Goal: Task Accomplishment & Management: Complete application form

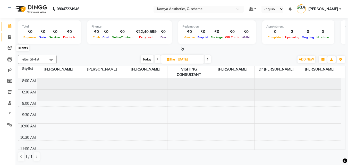
scroll to position [175, 0]
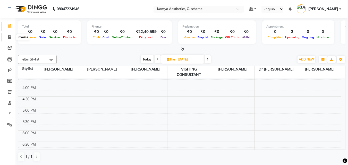
click at [10, 39] on icon at bounding box center [9, 37] width 3 height 4
select select "service"
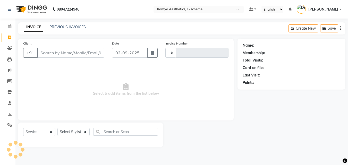
type input "0205"
select select "5322"
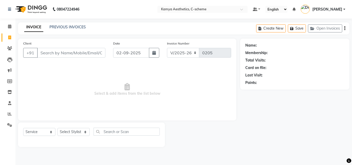
click at [63, 52] on input "Client" at bounding box center [71, 53] width 68 height 10
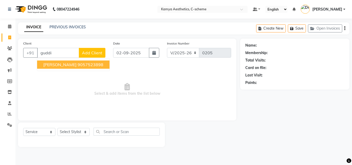
click at [57, 68] on button "[PERSON_NAME] 9057523898" at bounding box center [73, 65] width 72 height 8
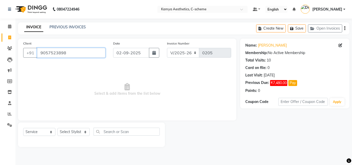
click at [61, 50] on input "9057523898" at bounding box center [71, 53] width 68 height 10
click at [72, 52] on input "9057523898" at bounding box center [71, 53] width 68 height 10
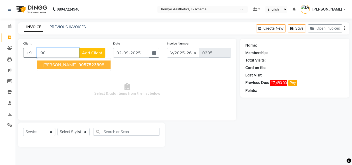
type input "9"
click at [80, 62] on ngb-highlight "7690005346" at bounding box center [91, 64] width 26 height 5
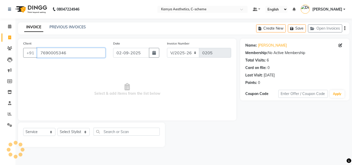
click at [69, 57] on input "7690005346" at bounding box center [71, 53] width 68 height 10
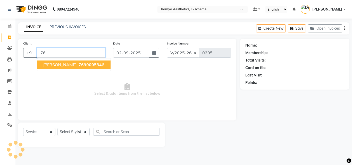
type input "7"
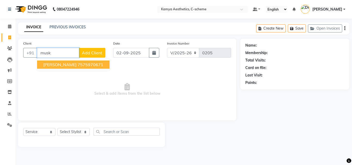
click at [67, 65] on span "[PERSON_NAME]" at bounding box center [59, 64] width 33 height 5
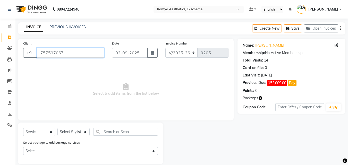
click at [67, 55] on input "7575970671" at bounding box center [70, 53] width 67 height 10
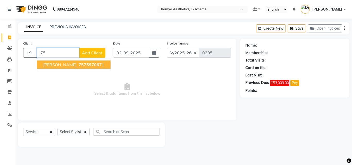
type input "7"
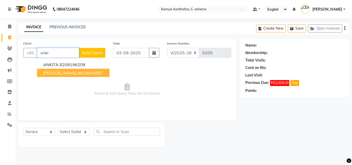
click at [58, 72] on span "[PERSON_NAME]" at bounding box center [59, 72] width 33 height 5
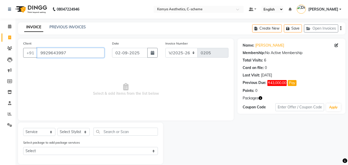
click at [68, 56] on input "9929643997" at bounding box center [70, 53] width 67 height 10
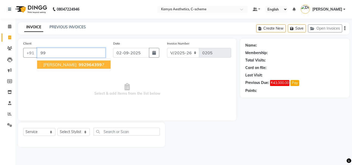
type input "9"
click at [57, 68] on button "Dr [PERSON_NAME] 9612821222" at bounding box center [76, 65] width 78 height 8
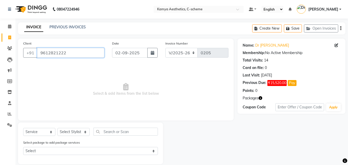
click at [78, 54] on input "9612821222" at bounding box center [70, 53] width 67 height 10
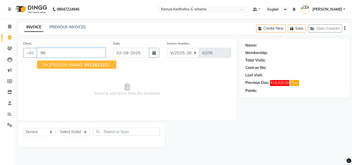
type input "9"
click at [94, 63] on ngb-highlight "9057523898" at bounding box center [91, 64] width 26 height 5
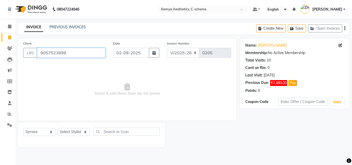
click at [71, 52] on input "9057523898" at bounding box center [71, 53] width 68 height 10
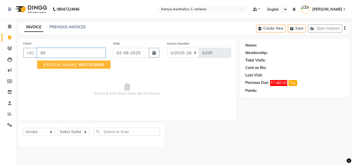
type input "9"
click at [70, 68] on button "[PERSON_NAME] 9057523898" at bounding box center [73, 65] width 72 height 8
type input "9057523898"
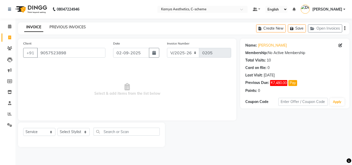
click at [68, 28] on link "PREVIOUS INVOICES" at bounding box center [68, 27] width 36 height 5
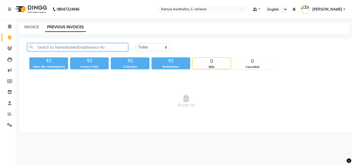
click at [85, 43] on input "text" at bounding box center [77, 47] width 101 height 8
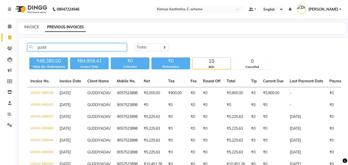
click at [53, 45] on input "guddi" at bounding box center [77, 47] width 100 height 8
click at [73, 45] on input "guddi" at bounding box center [77, 47] width 100 height 8
type input "guddi"
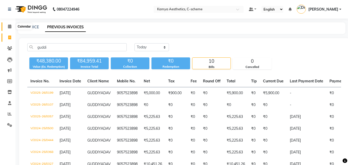
click at [8, 28] on span at bounding box center [9, 27] width 9 height 6
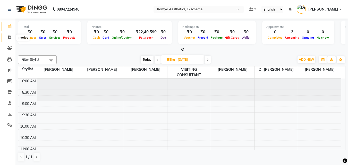
click at [9, 35] on span at bounding box center [9, 38] width 9 height 6
select select "service"
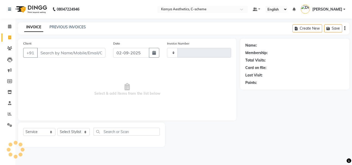
type input "0205"
select select "5322"
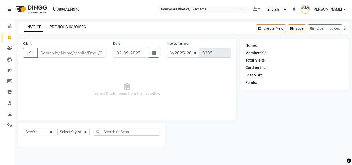
click at [68, 25] on link "PREVIOUS INVOICES" at bounding box center [68, 27] width 36 height 5
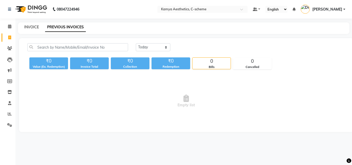
click at [34, 27] on link "INVOICE" at bounding box center [31, 27] width 15 height 5
select select "5322"
select select "service"
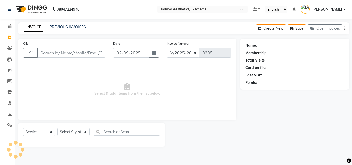
click at [61, 55] on input "Client" at bounding box center [71, 53] width 68 height 10
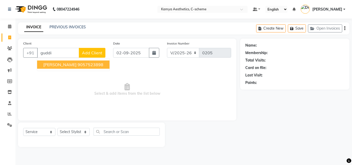
click at [71, 64] on span "[PERSON_NAME]" at bounding box center [59, 64] width 33 height 5
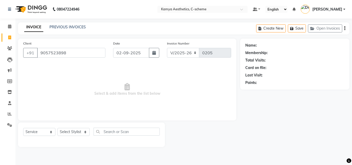
type input "9057523898"
select select "5322"
select select "service"
click at [70, 50] on input "Client" at bounding box center [71, 53] width 68 height 10
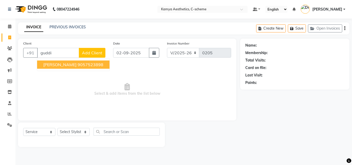
click at [65, 65] on span "[PERSON_NAME]" at bounding box center [59, 64] width 33 height 5
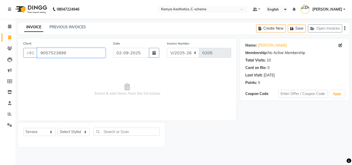
click at [69, 51] on input "9057523898" at bounding box center [71, 53] width 68 height 10
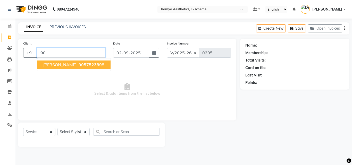
type input "9"
click at [88, 65] on ngb-highlight "9057523898" at bounding box center [91, 64] width 26 height 5
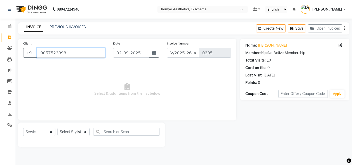
click at [74, 53] on input "9057523898" at bounding box center [71, 53] width 68 height 10
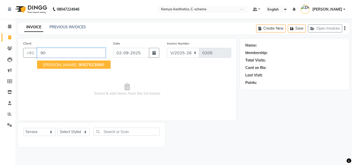
type input "9"
click at [66, 68] on button "[PERSON_NAME] 9057523898" at bounding box center [73, 65] width 72 height 8
type input "9057523898"
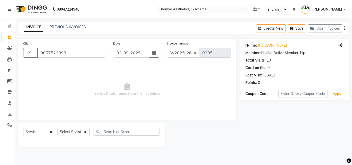
click at [9, 12] on link at bounding box center [10, 9] width 5 height 14
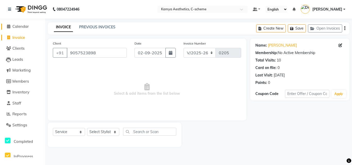
click at [9, 26] on icon at bounding box center [8, 26] width 3 height 4
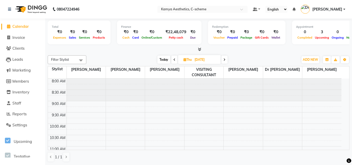
select select "5322"
select select "service"
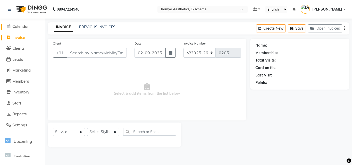
click at [29, 26] on span "Calendar" at bounding box center [20, 26] width 17 height 5
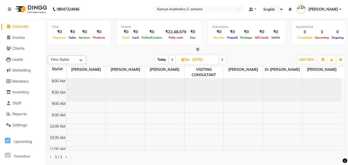
click at [59, 14] on b "08047224946" at bounding box center [68, 9] width 23 height 14
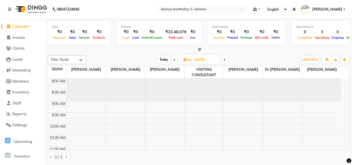
select select "5322"
select select "service"
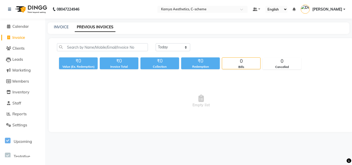
select select "5322"
select select "service"
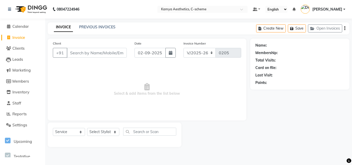
click at [84, 75] on span "Select & add items from the list below" at bounding box center [147, 90] width 188 height 52
click at [85, 27] on link "PREVIOUS INVOICES" at bounding box center [97, 27] width 36 height 5
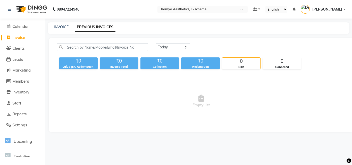
select select "service"
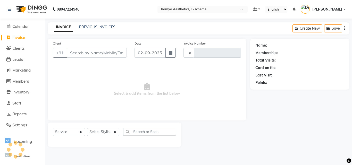
type input "0205"
select select "5322"
